Goal: Task Accomplishment & Management: Manage account settings

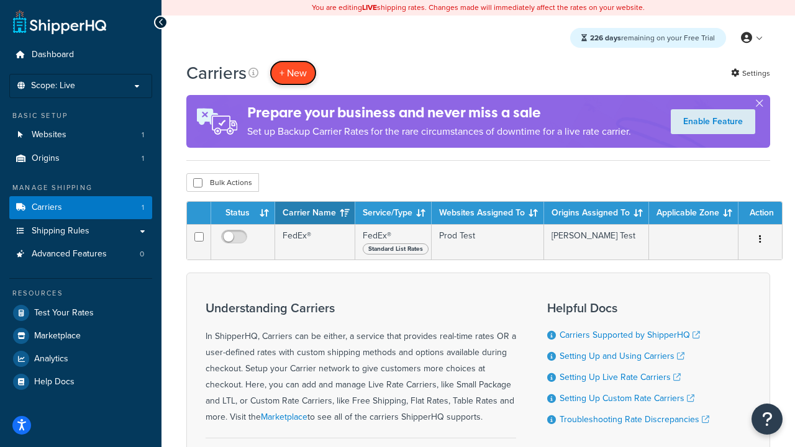
click at [293, 73] on button "+ New" at bounding box center [292, 72] width 47 height 25
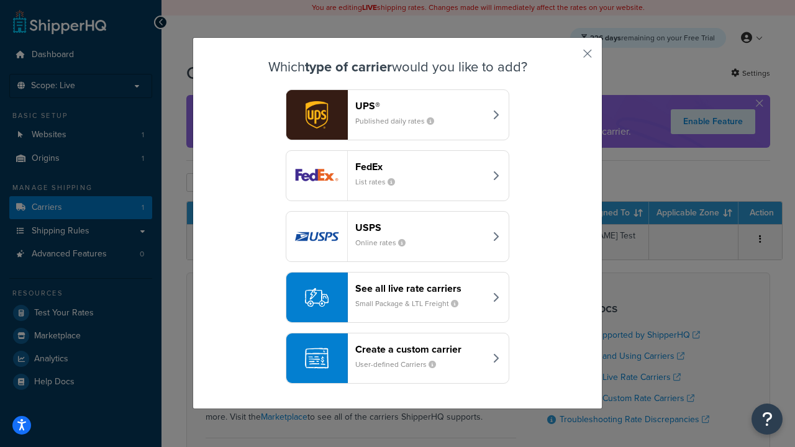
click at [420, 166] on header "FedEx" at bounding box center [420, 167] width 130 height 12
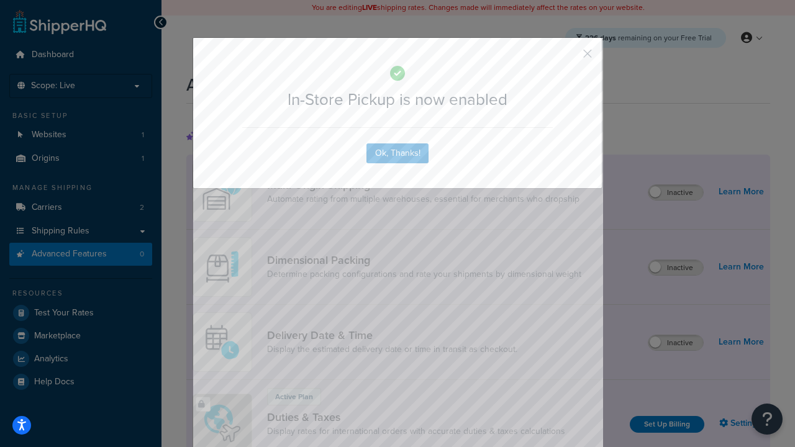
scroll to position [402, 0]
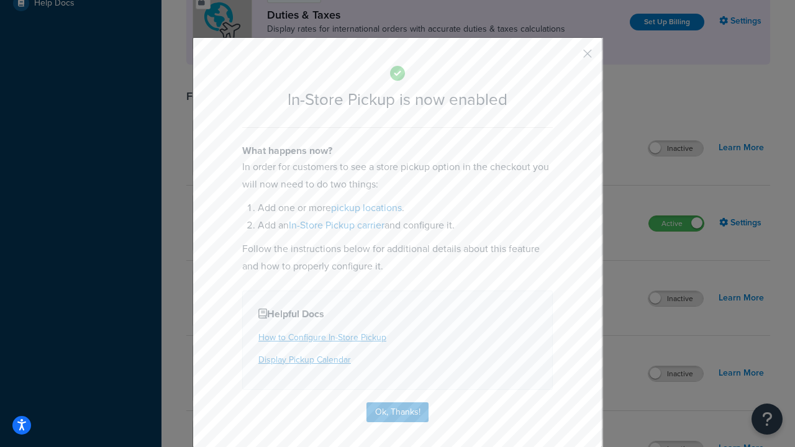
click at [569, 58] on button "button" at bounding box center [569, 58] width 3 height 3
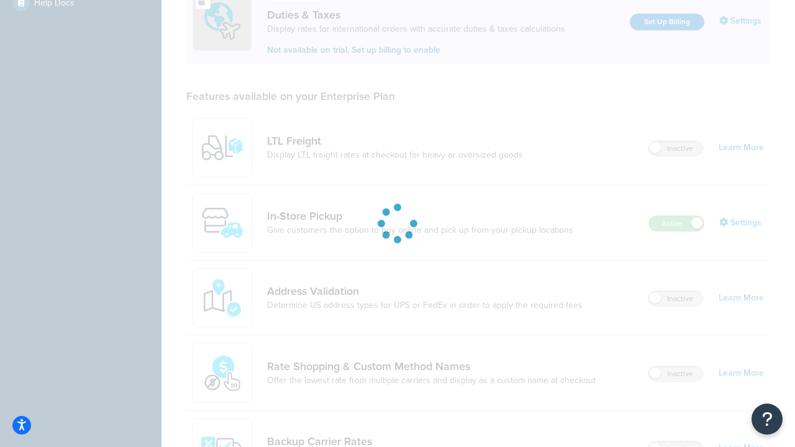
scroll to position [379, 0]
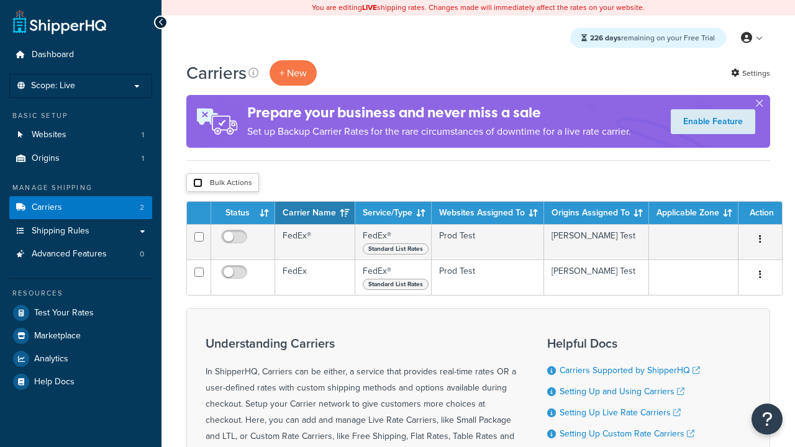
click at [197, 183] on input "checkbox" at bounding box center [197, 182] width 9 height 9
checkbox input "true"
click at [0, 0] on button "Delete" at bounding box center [0, 0] width 0 height 0
